Goal: Task Accomplishment & Management: Complete application form

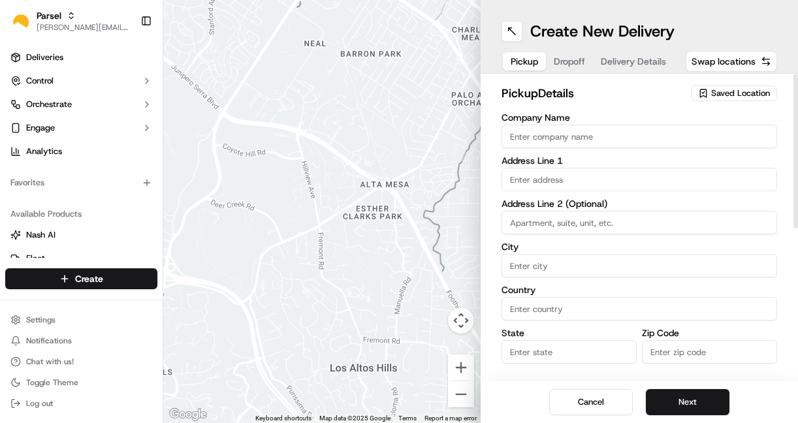
click at [715, 92] on span "Saved Location" at bounding box center [740, 93] width 59 height 12
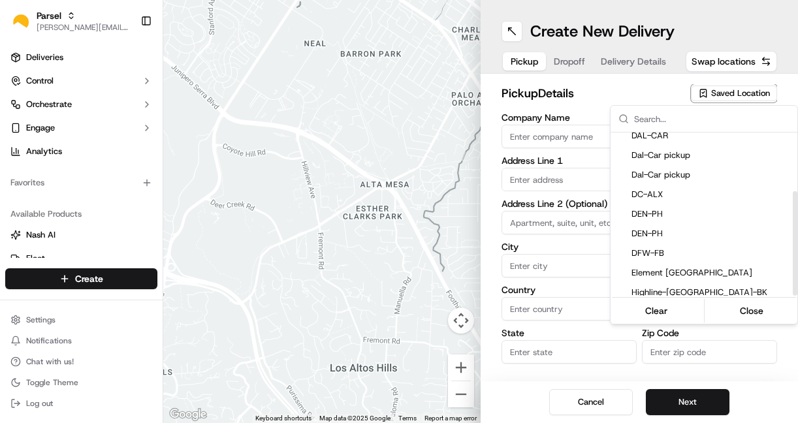
scroll to position [91, 0]
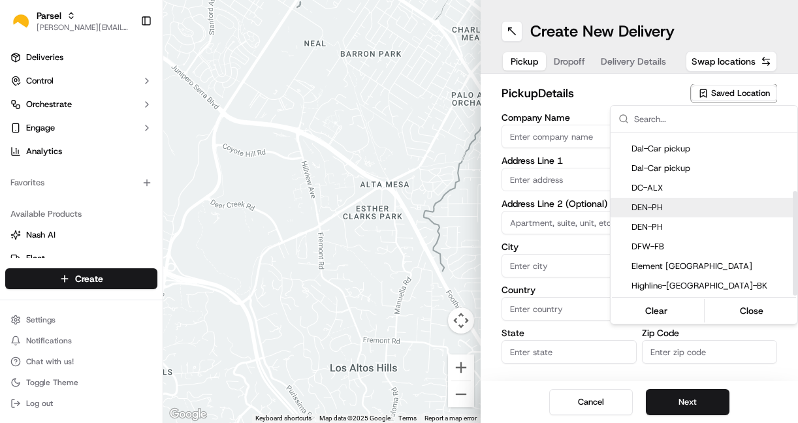
click at [661, 215] on div "DEN-PH" at bounding box center [703, 208] width 187 height 20
type input "DEN-PH"
type input "[STREET_ADDRESS]"
type input "[GEOGRAPHIC_DATA]"
type input "US"
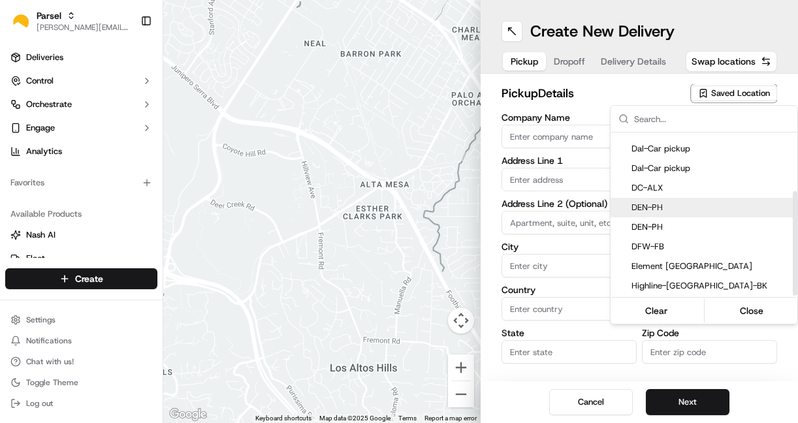
type input "CO"
type input "80216"
type input "[PERSON_NAME]"
type input "[EMAIL_ADDRESS][DOMAIN_NAME]"
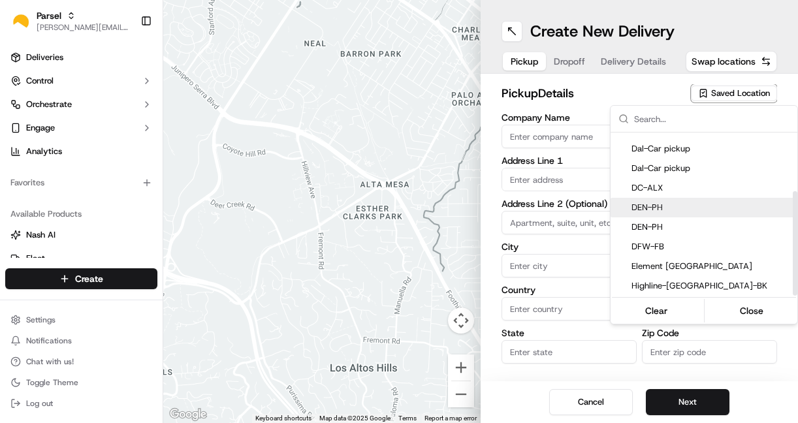
type input "[PHONE_NUMBER]"
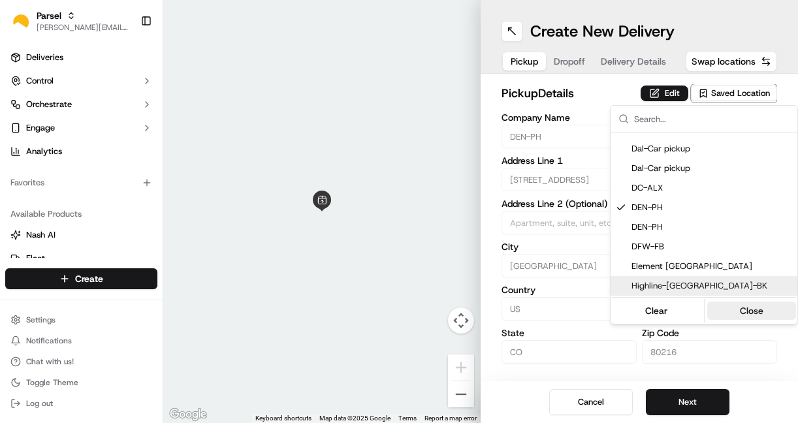
click at [737, 313] on button "Close" at bounding box center [751, 311] width 89 height 18
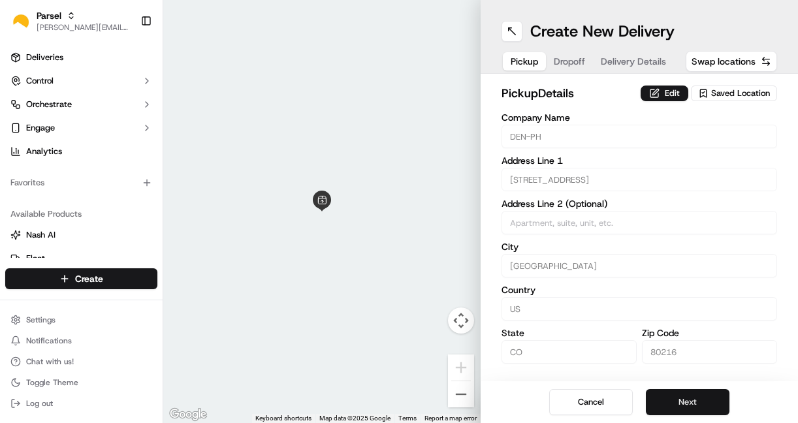
click at [672, 410] on button "Next" at bounding box center [688, 402] width 84 height 26
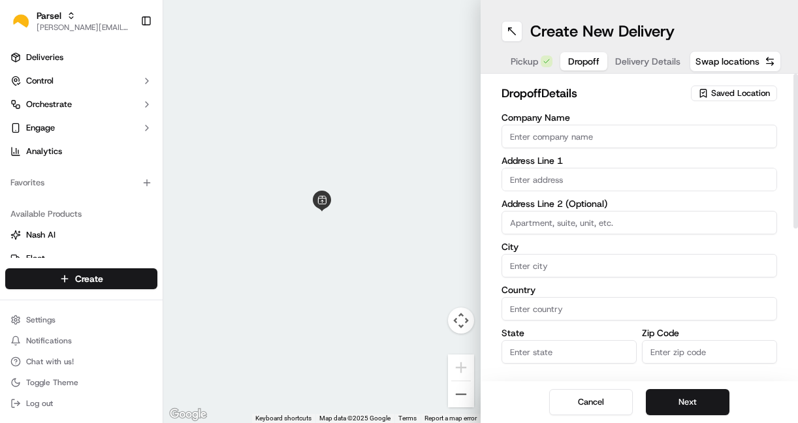
click at [710, 93] on div "Saved Location" at bounding box center [734, 94] width 86 height 16
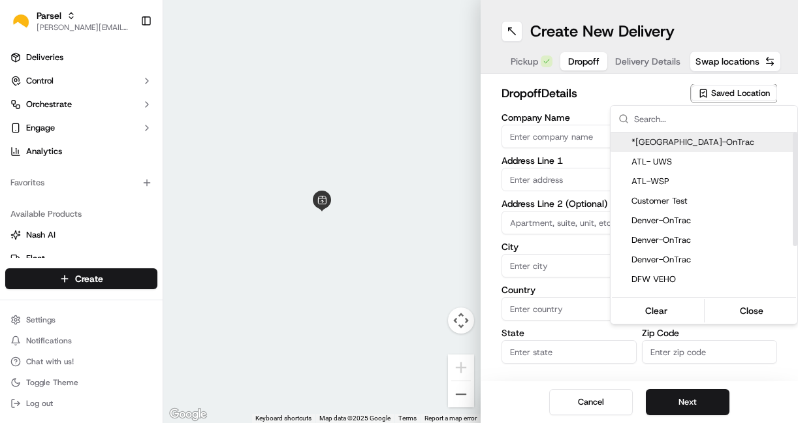
click at [674, 140] on span "*[GEOGRAPHIC_DATA]-OnTrac" at bounding box center [711, 142] width 161 height 12
type input "*[GEOGRAPHIC_DATA]-OnTrac"
type input "[STREET_ADDRESS]"
type input "[GEOGRAPHIC_DATA]"
type input "US"
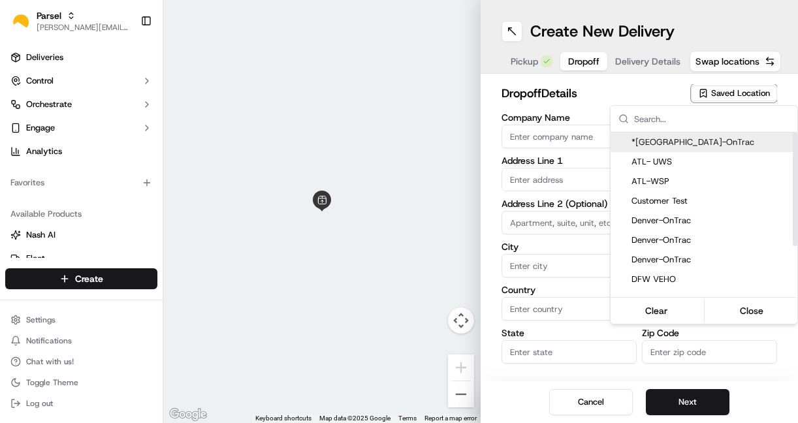
type input "CO"
type input "80239"
type input "Bri"
type input "[PERSON_NAME]"
type input "[EMAIL_ADDRESS][DOMAIN_NAME]"
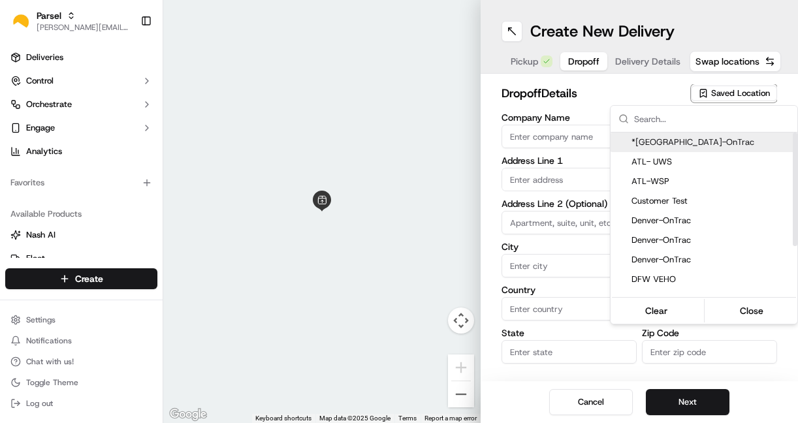
type input "[PHONE_NUMBER]"
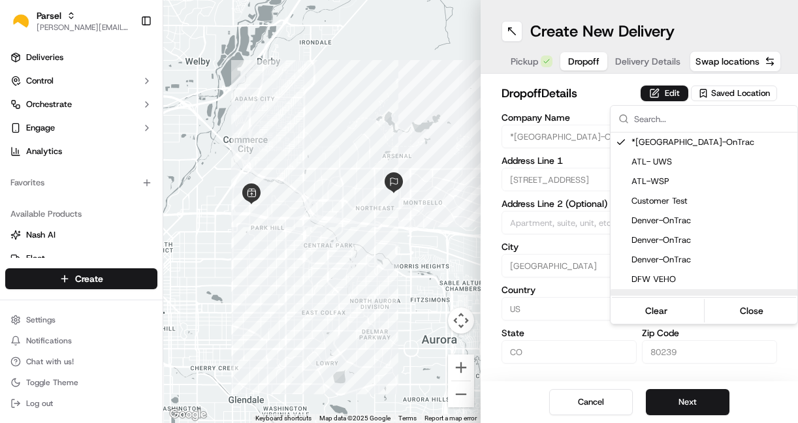
click at [689, 418] on html "Parsel [EMAIL_ADDRESS][PERSON_NAME][DOMAIN_NAME] Toggle Sidebar Deliveries Cont…" at bounding box center [399, 211] width 798 height 423
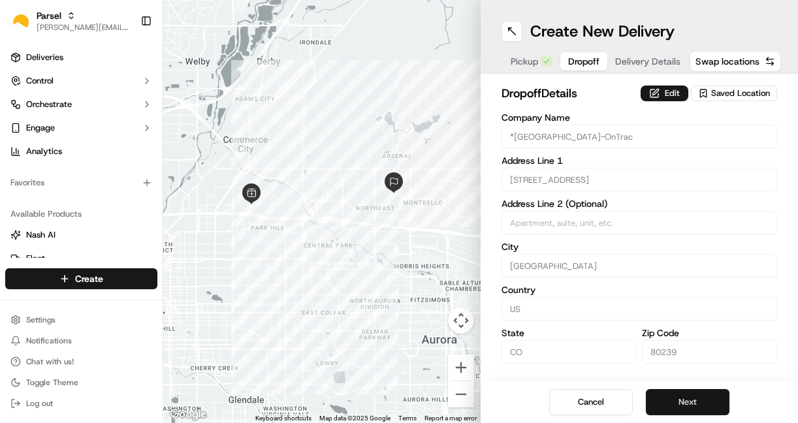
click at [689, 405] on button "Next" at bounding box center [688, 402] width 84 height 26
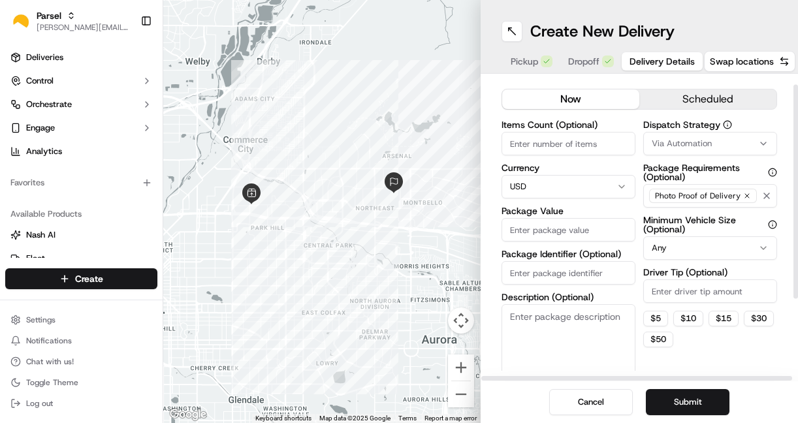
scroll to position [0, 0]
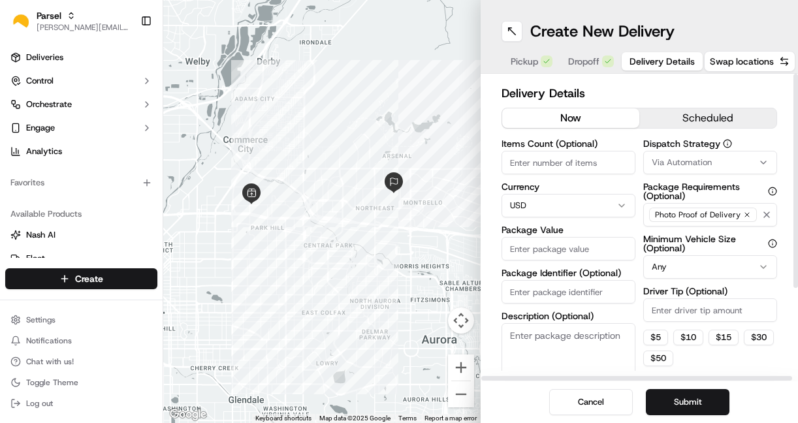
click at [595, 156] on input "Items Count (Optional)" at bounding box center [568, 162] width 134 height 23
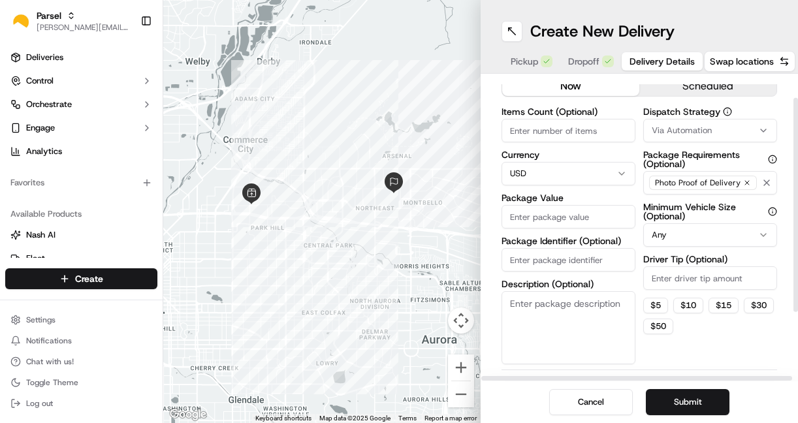
click at [583, 210] on input "Package Value" at bounding box center [568, 216] width 134 height 23
type input "1"
type input "1500"
click at [529, 313] on textarea "Description (Optional)" at bounding box center [568, 327] width 134 height 73
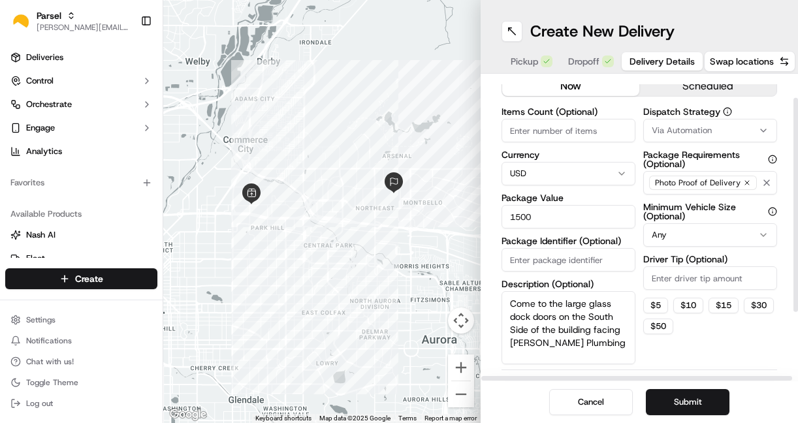
type textarea "Come to the large glass dock doors on the South Side of the building facing [PE…"
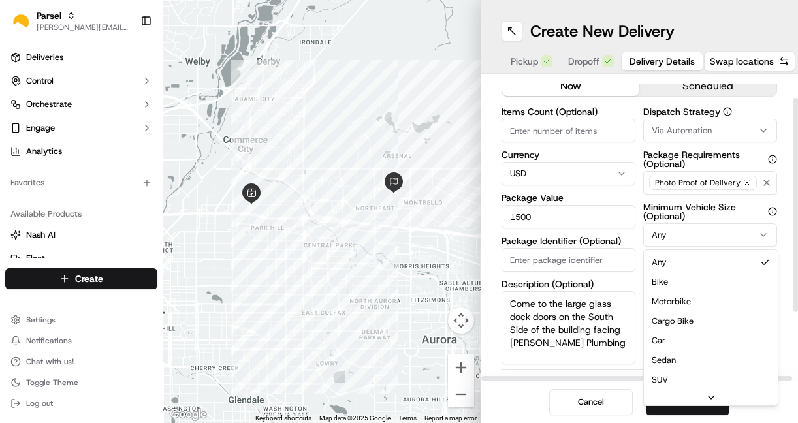
click at [663, 230] on html "Parsel [EMAIL_ADDRESS][PERSON_NAME][DOMAIN_NAME] Toggle Sidebar Deliveries Cont…" at bounding box center [399, 211] width 798 height 423
click at [640, 265] on html "Parsel [EMAIL_ADDRESS][PERSON_NAME][DOMAIN_NAME] Toggle Sidebar Deliveries Cont…" at bounding box center [399, 211] width 798 height 423
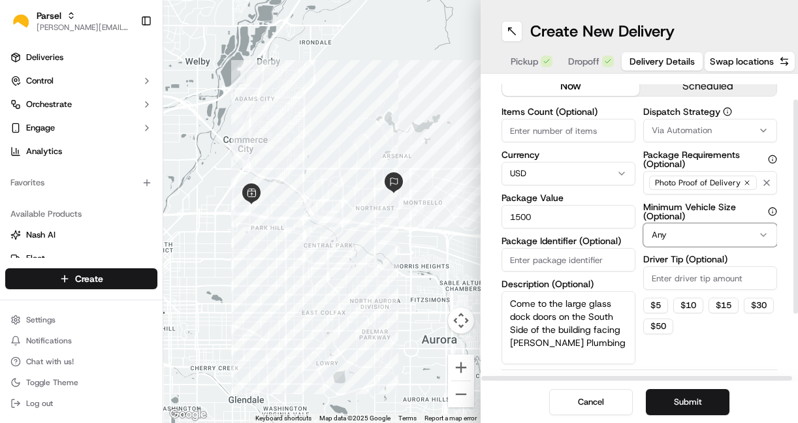
scroll to position [55, 0]
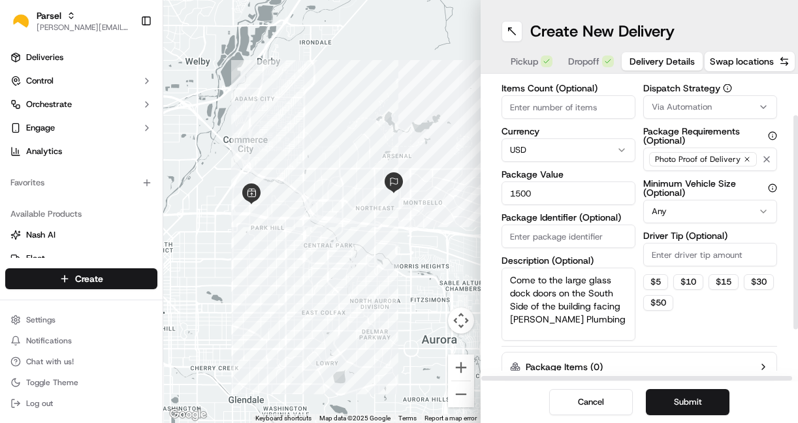
click at [680, 405] on button "Submit" at bounding box center [688, 402] width 84 height 26
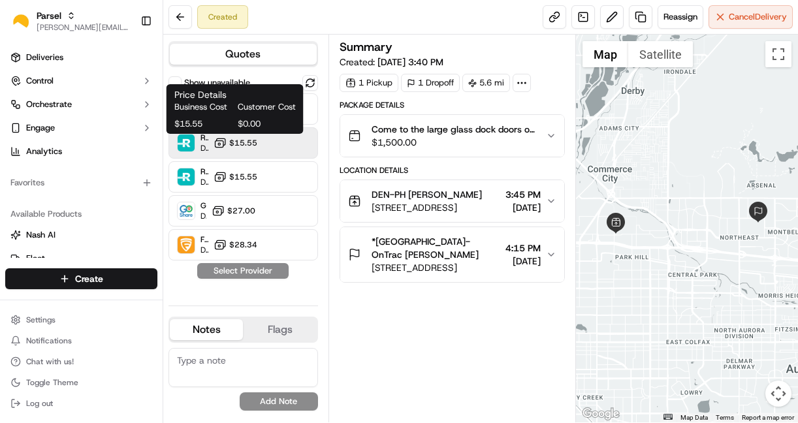
click at [245, 142] on span "$15.55" at bounding box center [243, 143] width 28 height 10
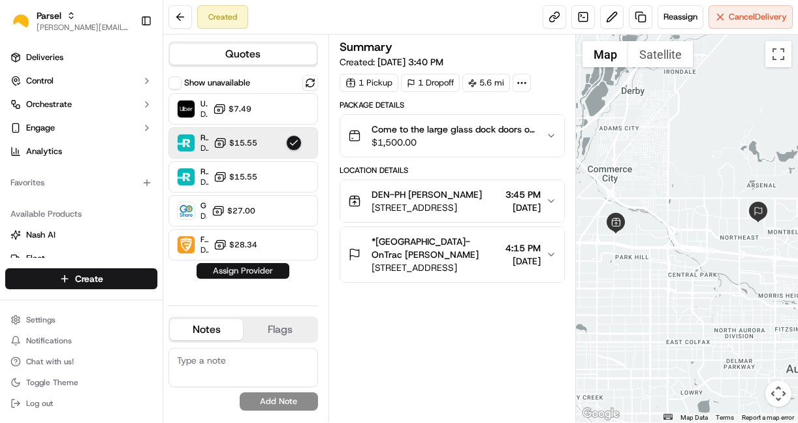
click at [261, 275] on button "Assign Provider" at bounding box center [242, 271] width 93 height 16
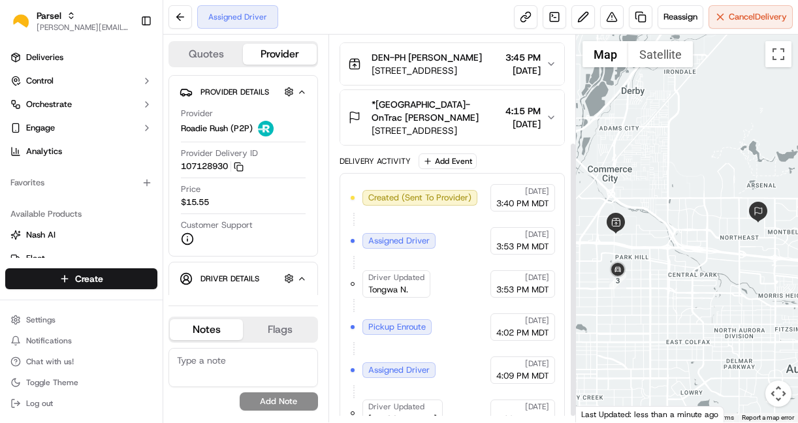
scroll to position [159, 0]
